Goal: Complete application form

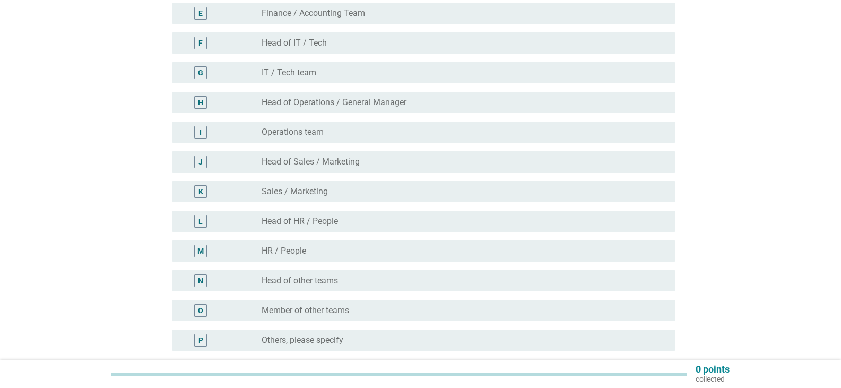
scroll to position [265, 0]
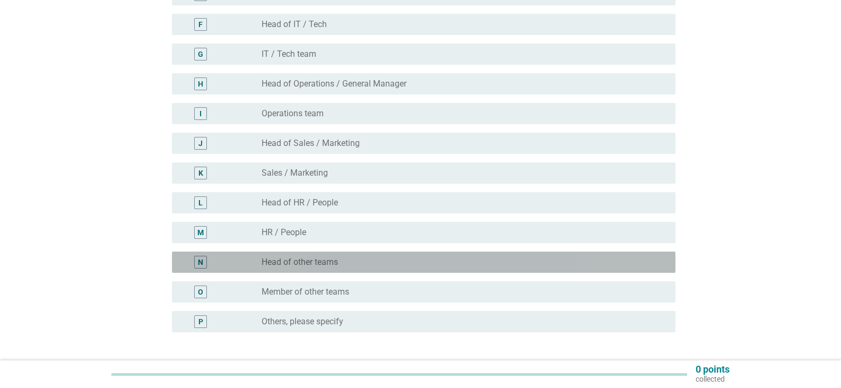
click at [277, 265] on label "Head of other teams" at bounding box center [300, 262] width 76 height 11
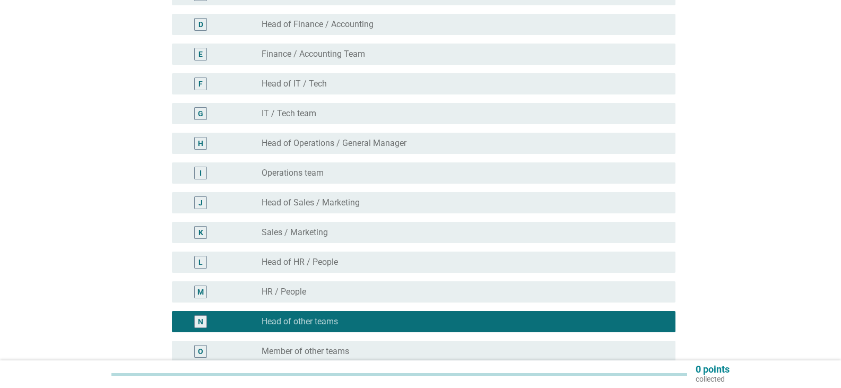
scroll to position [349, 0]
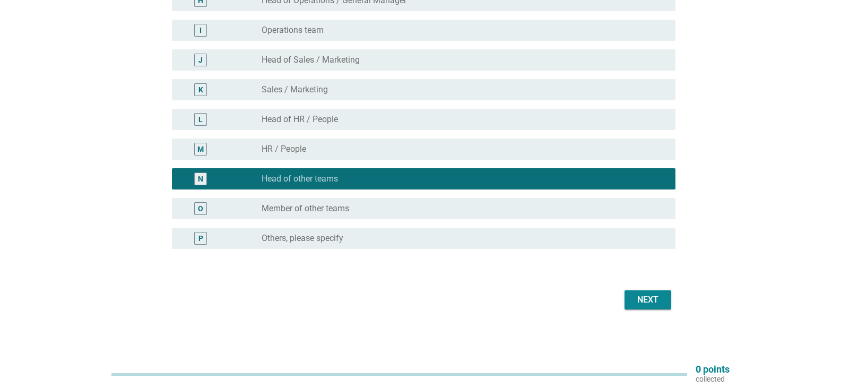
click at [636, 299] on div "Next" at bounding box center [648, 299] width 30 height 13
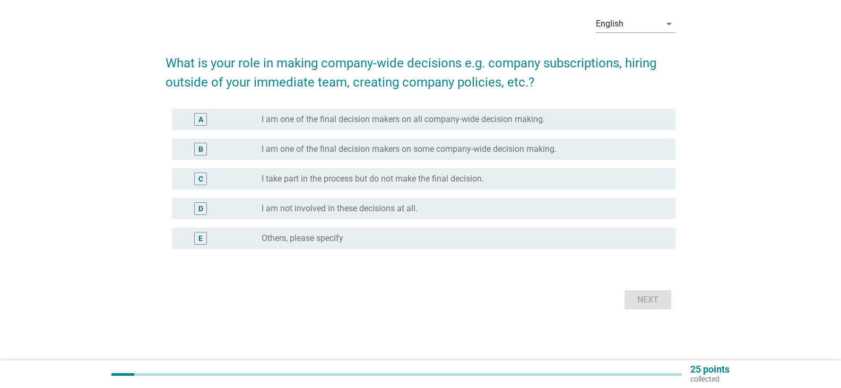
scroll to position [0, 0]
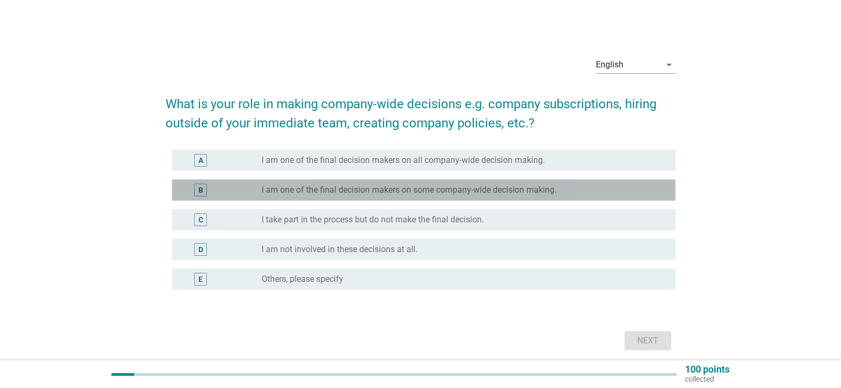
click at [407, 189] on label "I am one of the final decision makers on some company-wide decision making." at bounding box center [409, 190] width 295 height 11
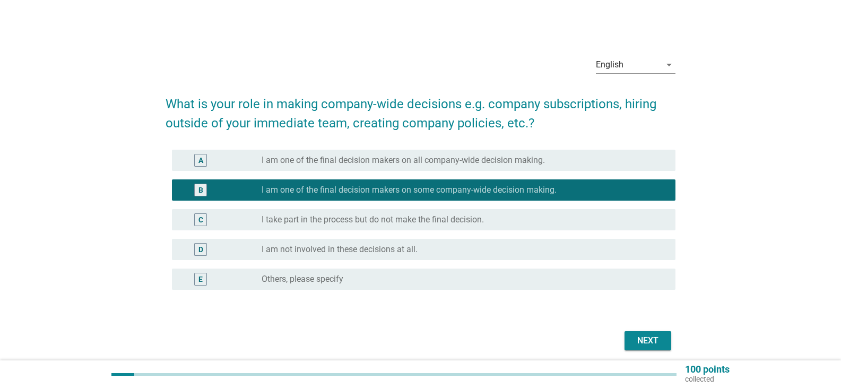
click at [336, 218] on label "I take part in the process but do not make the final decision." at bounding box center [373, 219] width 222 height 11
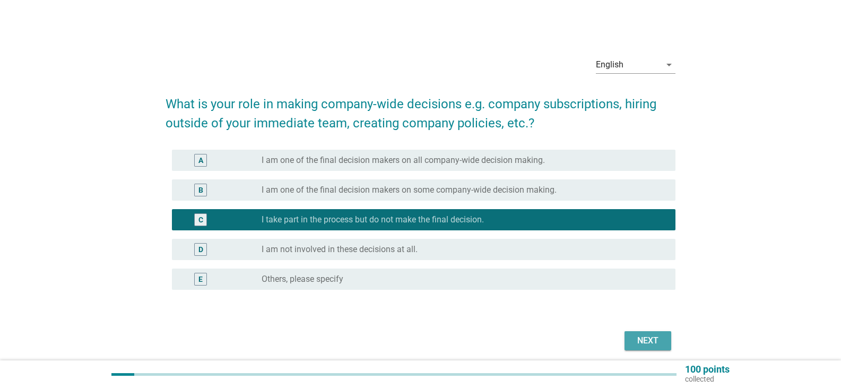
click at [653, 347] on div "Next" at bounding box center [648, 340] width 30 height 13
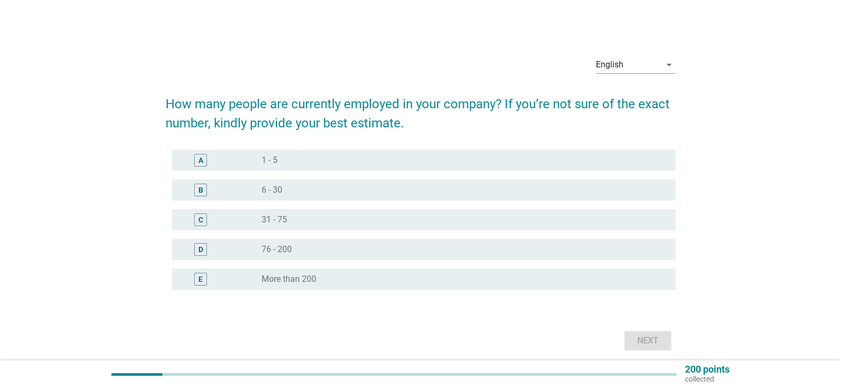
click at [351, 281] on div "radio_button_unchecked More than 200" at bounding box center [460, 279] width 397 height 11
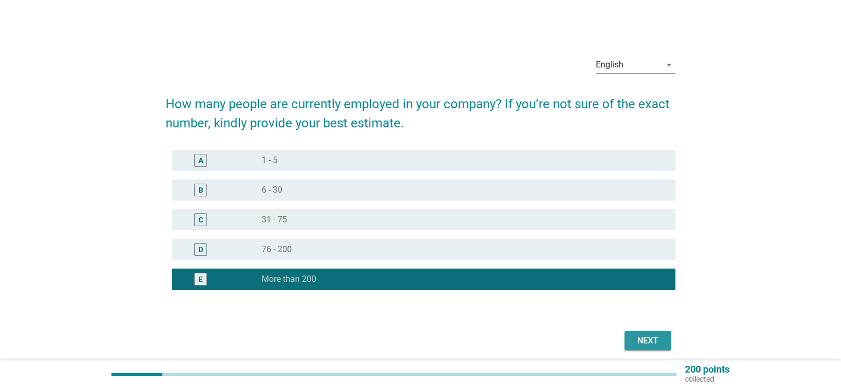
click at [660, 344] on div "Next" at bounding box center [648, 340] width 30 height 13
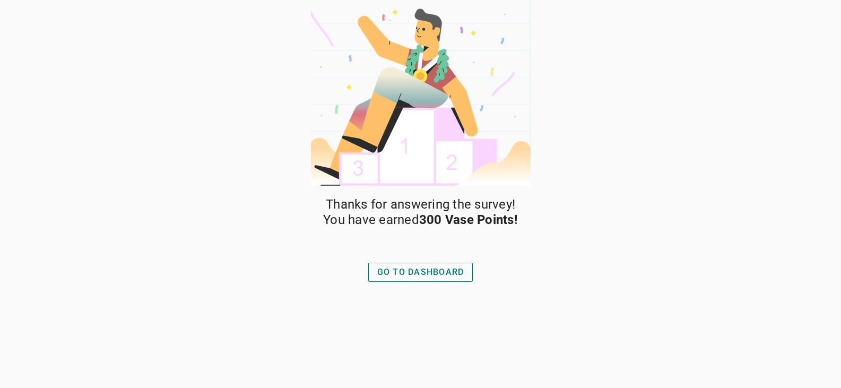
click at [426, 272] on div "GO TO DASHBOARD" at bounding box center [420, 272] width 87 height 13
